Goal: Task Accomplishment & Management: Use online tool/utility

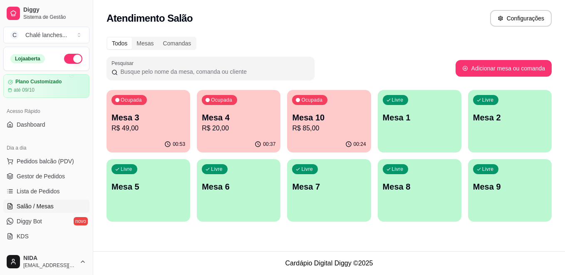
click at [321, 100] on p "Ocupada" at bounding box center [311, 100] width 21 height 7
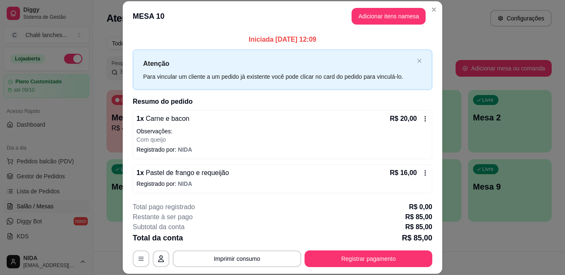
scroll to position [25, 0]
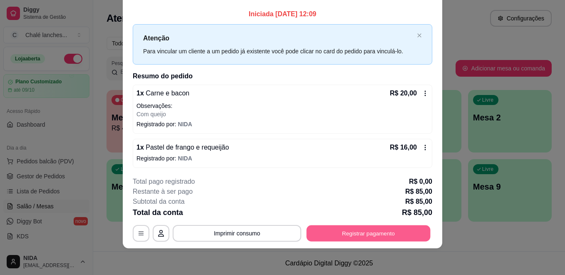
click at [375, 230] on button "Registrar pagamento" at bounding box center [369, 233] width 124 height 16
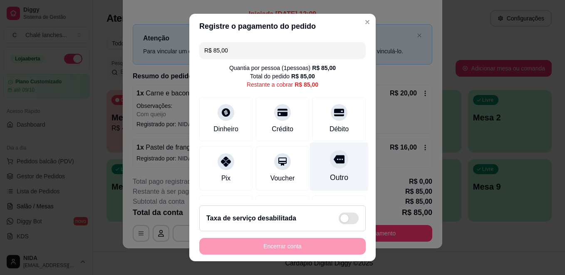
click at [334, 158] on icon at bounding box center [339, 159] width 11 height 11
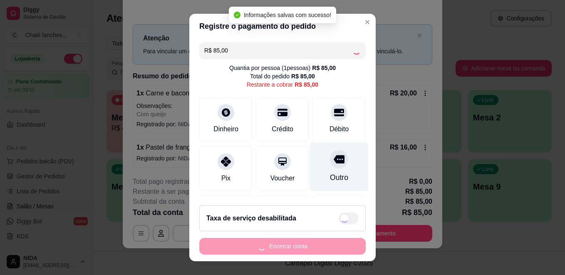
type input "R$ 0,00"
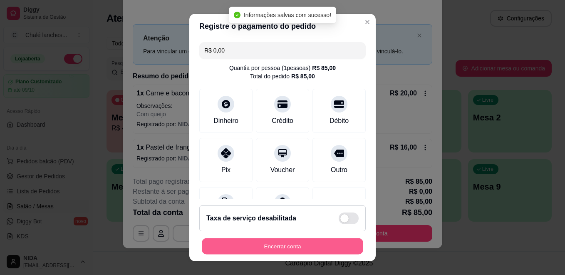
click at [314, 240] on button "Encerrar conta" at bounding box center [282, 246] width 161 height 16
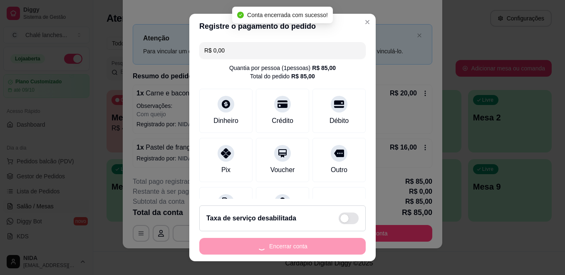
scroll to position [0, 0]
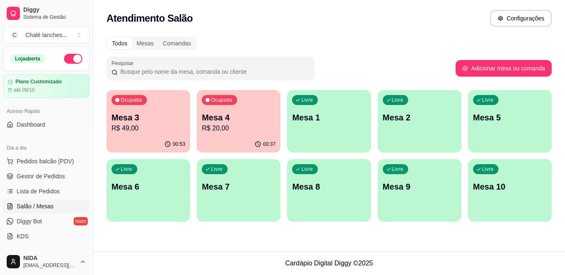
click at [244, 129] on p "R$ 20,00" at bounding box center [239, 128] width 74 height 10
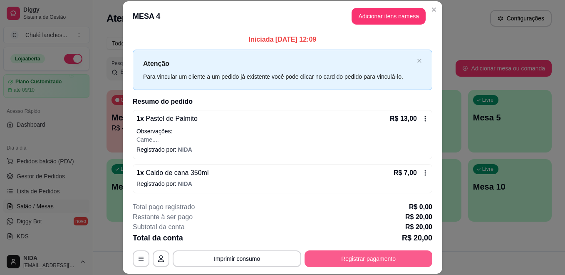
click at [375, 252] on button "Registrar pagamento" at bounding box center [369, 258] width 128 height 17
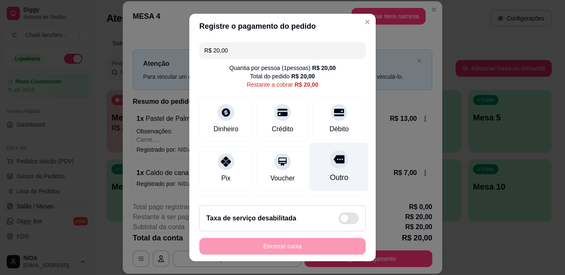
click at [334, 158] on icon at bounding box center [339, 159] width 11 height 8
type input "R$ 0,00"
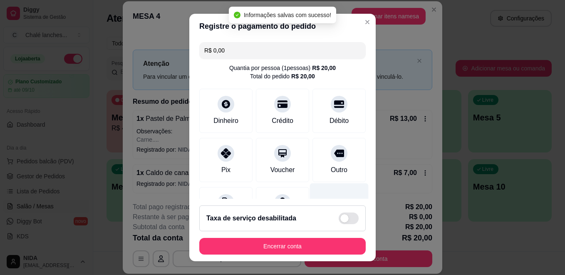
scroll to position [46, 0]
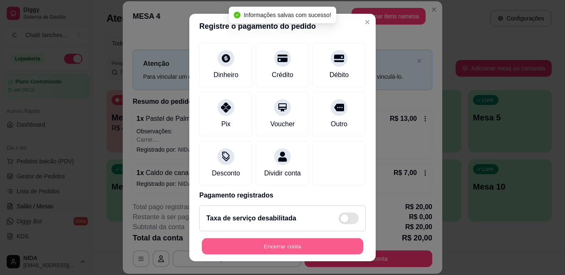
click at [301, 243] on button "Encerrar conta" at bounding box center [282, 246] width 161 height 16
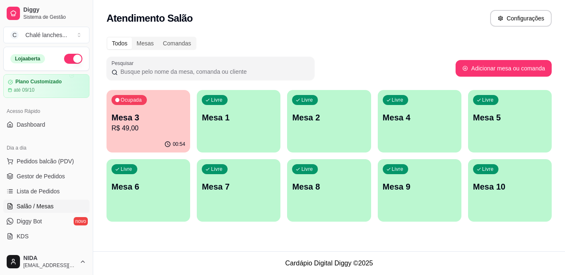
click at [129, 116] on p "Mesa 3" at bounding box center [148, 117] width 74 height 12
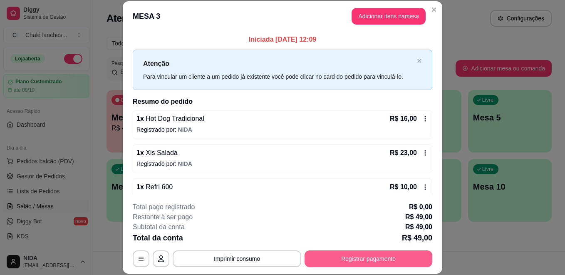
click at [362, 253] on button "Registrar pagamento" at bounding box center [369, 258] width 128 height 17
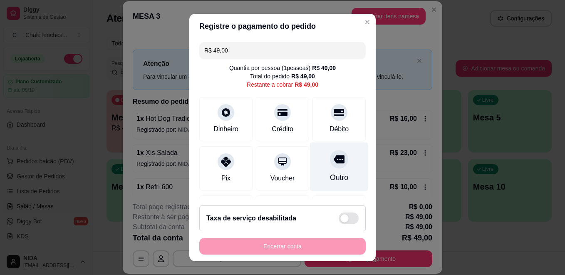
click at [334, 159] on icon at bounding box center [339, 159] width 11 height 8
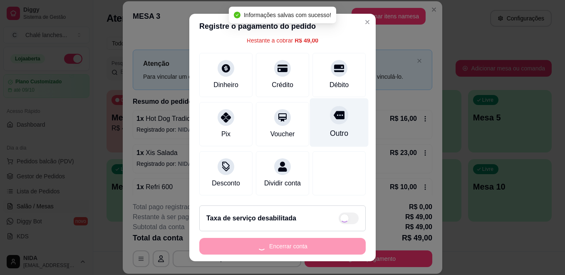
type input "R$ 0,00"
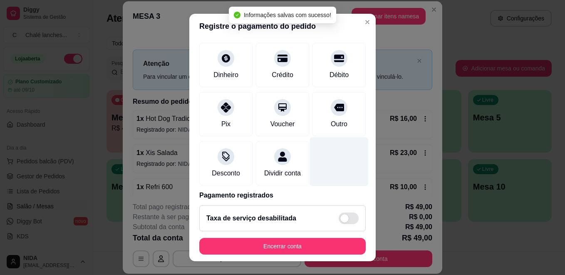
scroll to position [89, 0]
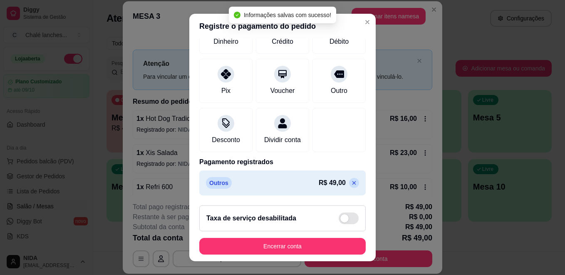
click at [313, 233] on footer "Taxa de serviço desabilitada Encerrar conta" at bounding box center [282, 229] width 186 height 62
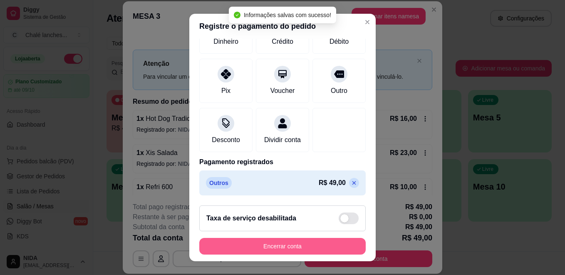
click at [315, 245] on button "Encerrar conta" at bounding box center [282, 246] width 166 height 17
